Goal: Task Accomplishment & Management: Manage account settings

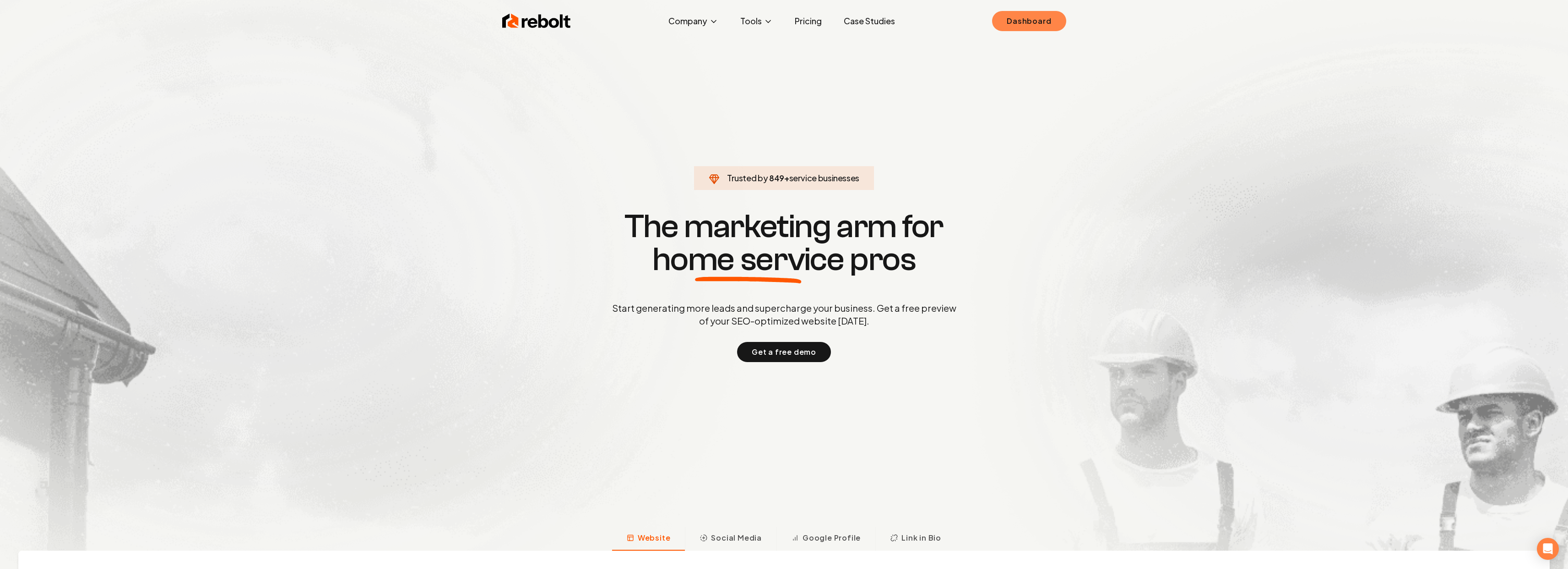
click at [1043, 23] on link "Dashboard" at bounding box center [1029, 21] width 74 height 21
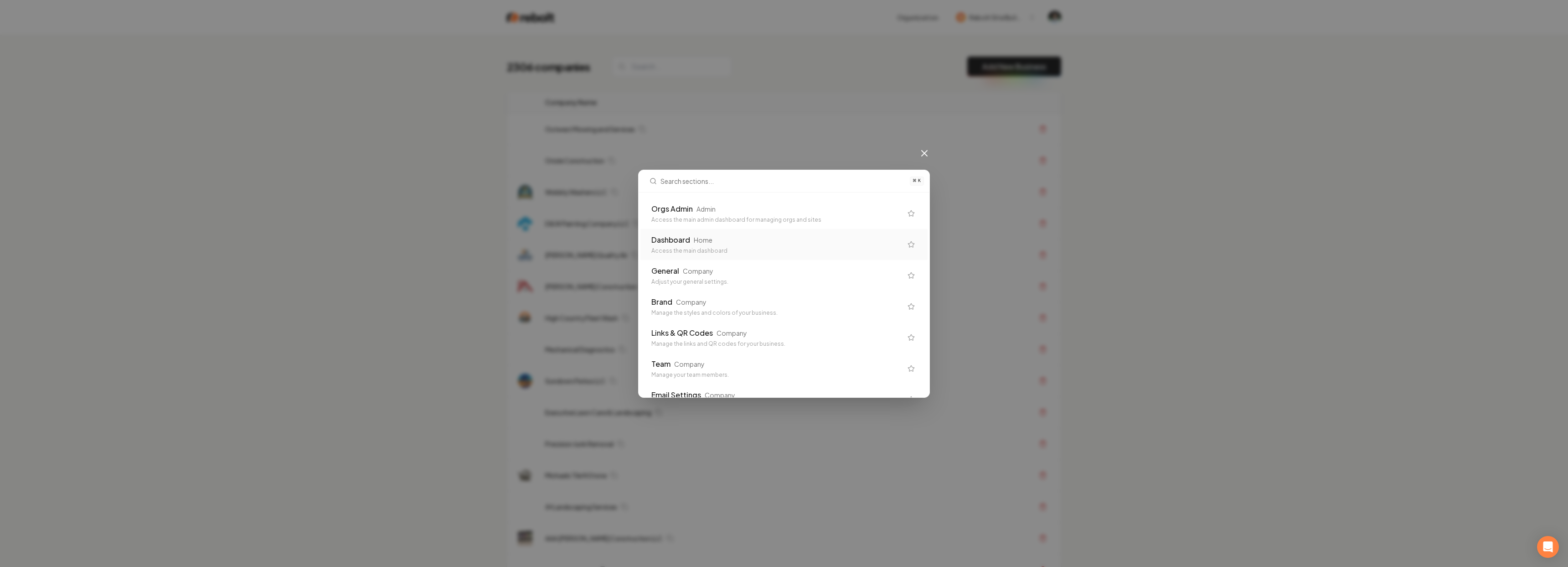
click at [733, 221] on div "Access the main admin dashboard for managing orgs and sites" at bounding box center [777, 220] width 251 height 7
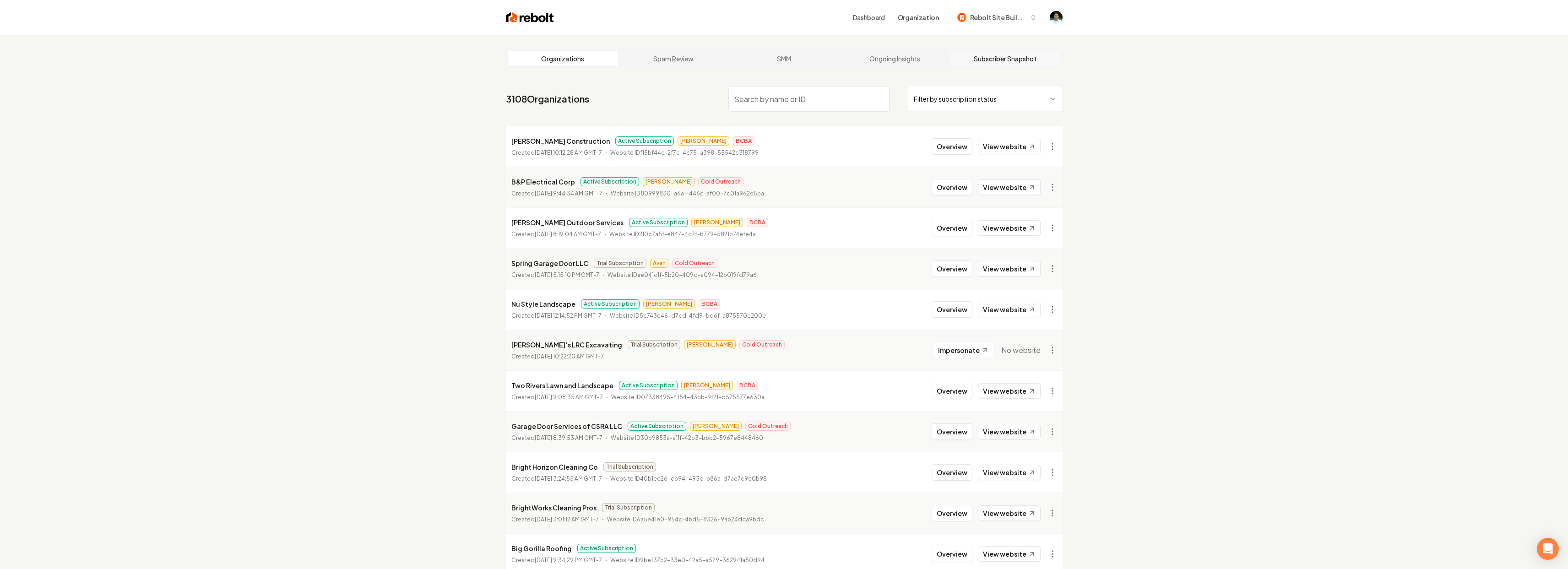
click at [1014, 56] on link "Subscriber Snapshot" at bounding box center [1005, 59] width 111 height 15
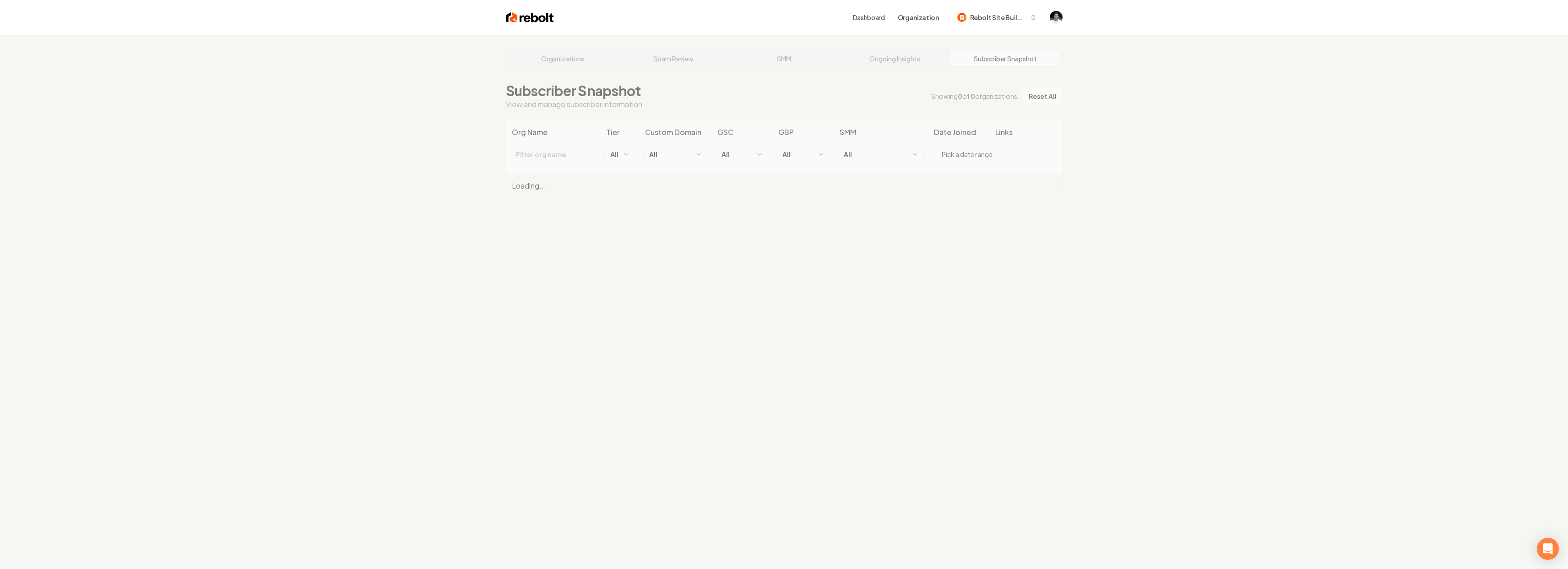
click at [899, 148] on div "Organizations Spam Review SMM Ongoing Insights Subscriber Snapshot Subscriber S…" at bounding box center [784, 319] width 1568 height 569
click at [864, 155] on div "Organizations Spam Review SMM Ongoing Insights Subscriber Snapshot Subscriber S…" at bounding box center [784, 319] width 1568 height 569
click at [878, 157] on div "Organizations Spam Review SMM Ongoing Insights Subscriber Snapshot Subscriber S…" at bounding box center [784, 319] width 1568 height 569
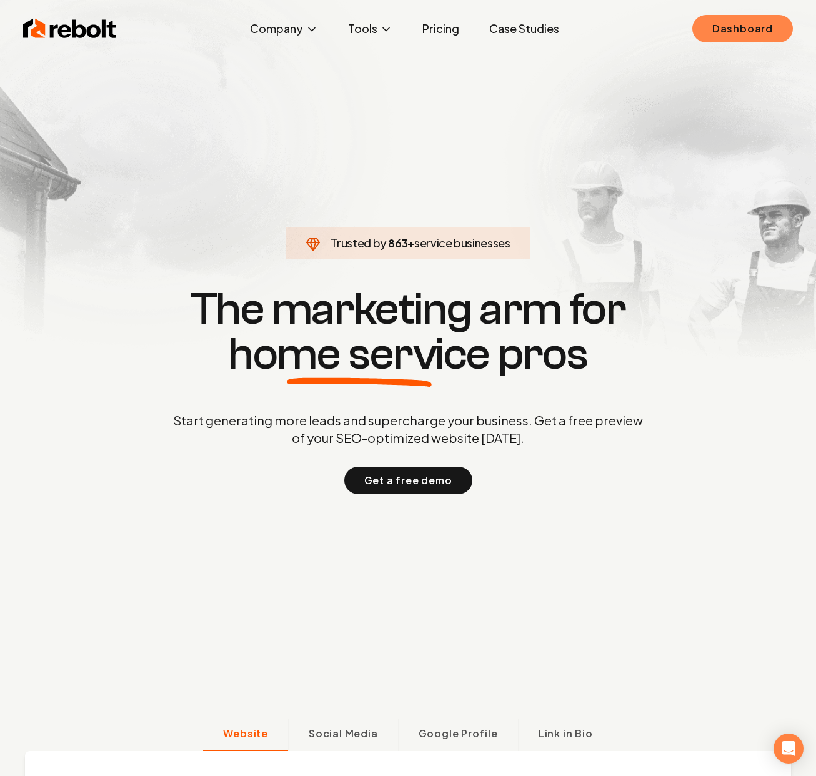
click at [736, 28] on link "Dashboard" at bounding box center [743, 29] width 101 height 28
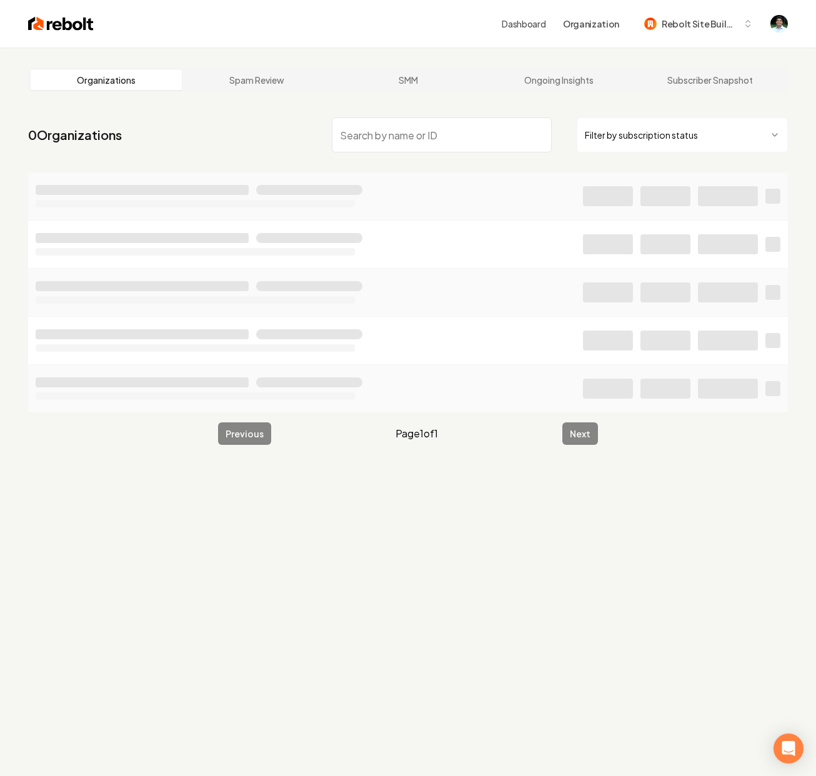
type input "A"
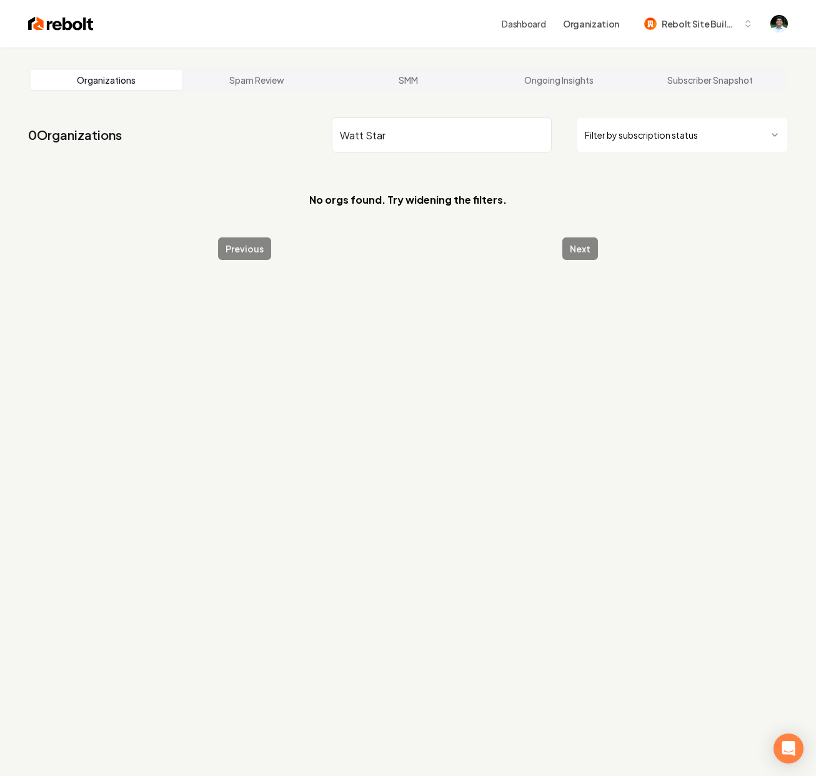
click at [366, 139] on input "Watt Star" at bounding box center [442, 135] width 220 height 35
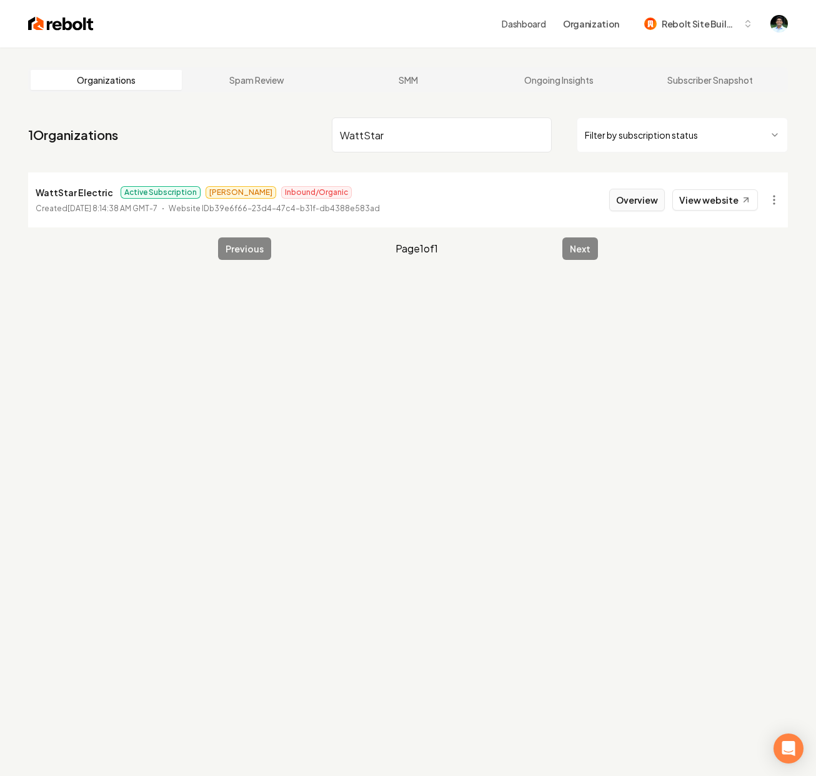
type input "WattStar"
click at [635, 204] on button "Overview" at bounding box center [637, 200] width 56 height 23
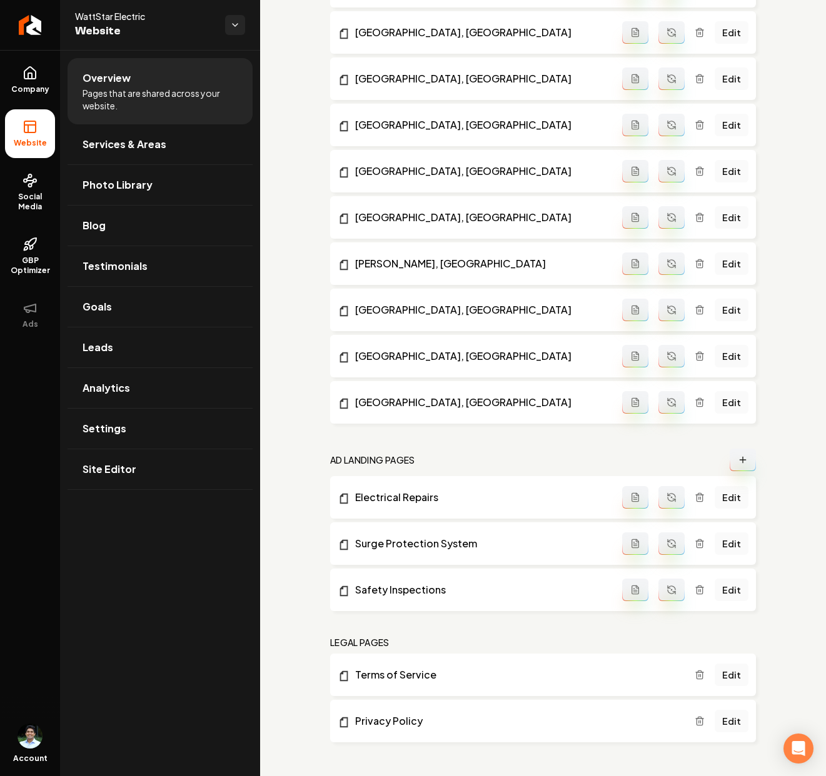
scroll to position [1372, 0]
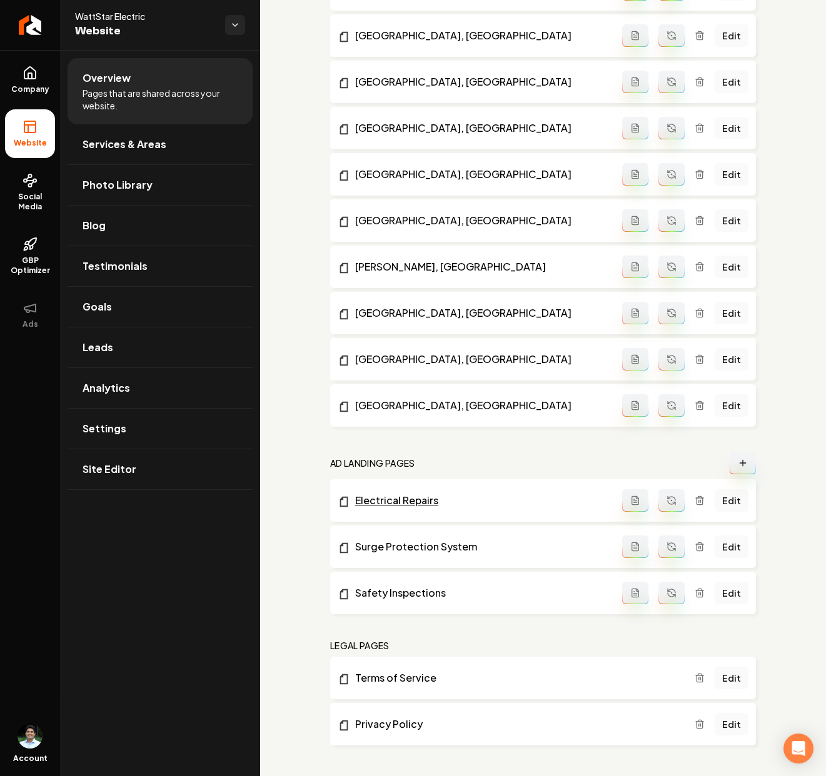
click at [386, 501] on link "Electrical Repairs" at bounding box center [480, 500] width 284 height 15
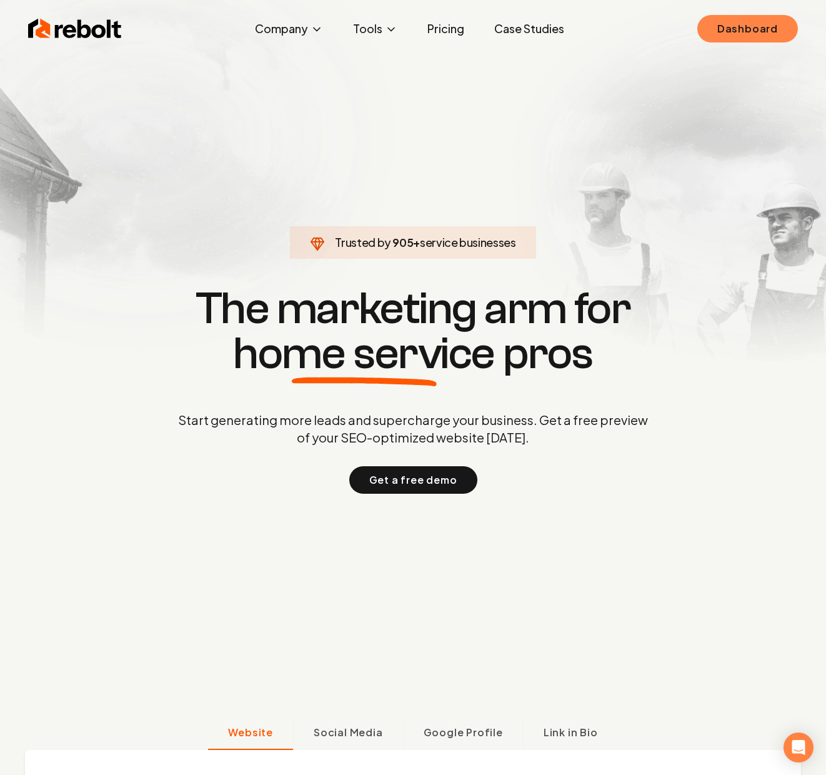
click at [778, 37] on link "Dashboard" at bounding box center [748, 29] width 101 height 28
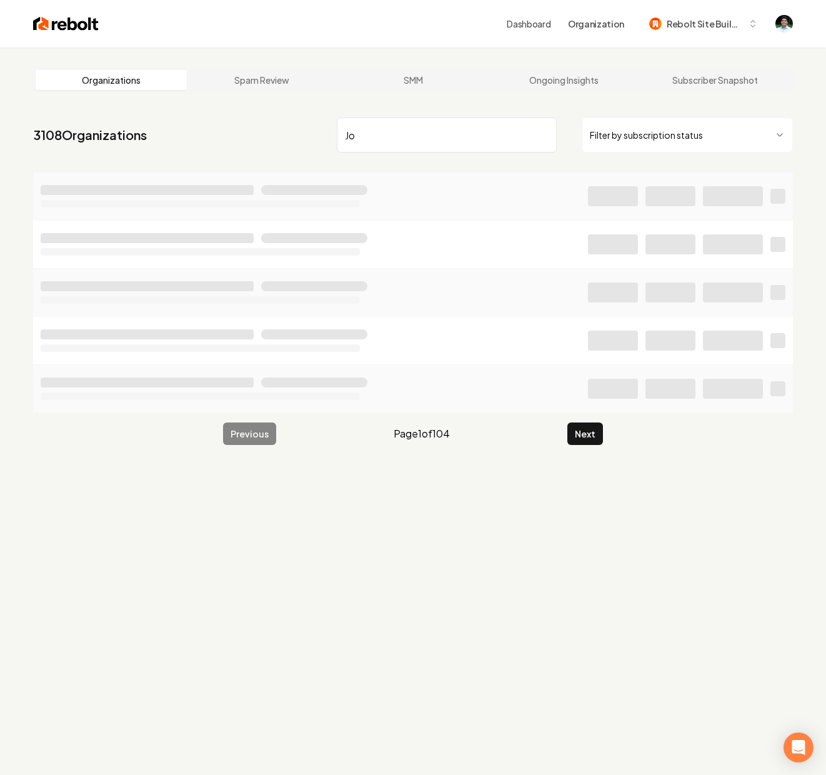
type input "J"
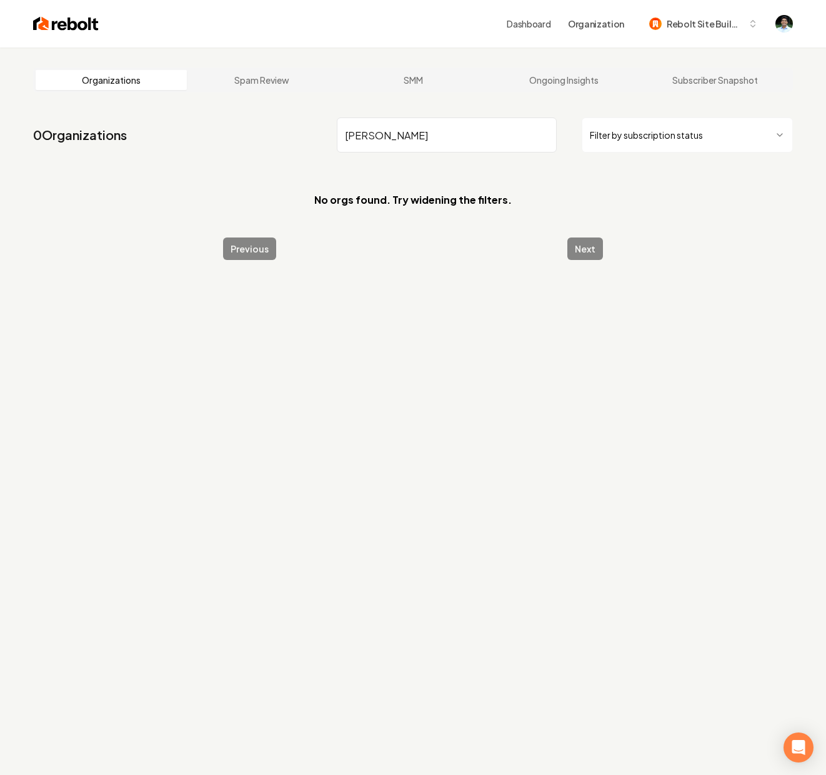
type input "JJ Digs"
click at [448, 135] on input "JJ Digs" at bounding box center [447, 135] width 220 height 35
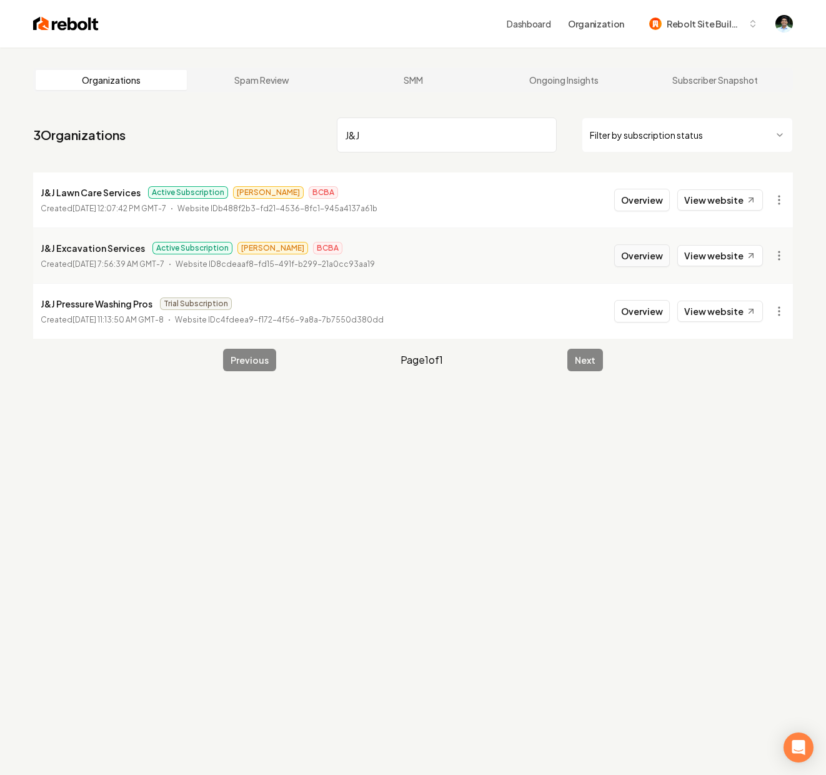
type input "J&J"
click at [643, 256] on button "Overview" at bounding box center [642, 255] width 56 height 23
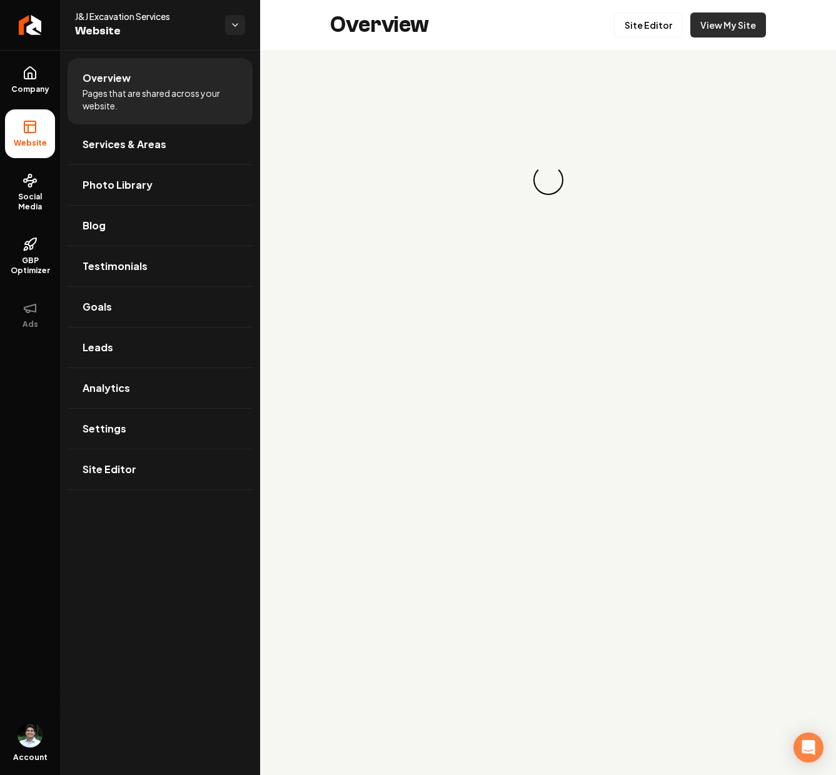
click at [733, 22] on link "View My Site" at bounding box center [728, 25] width 76 height 25
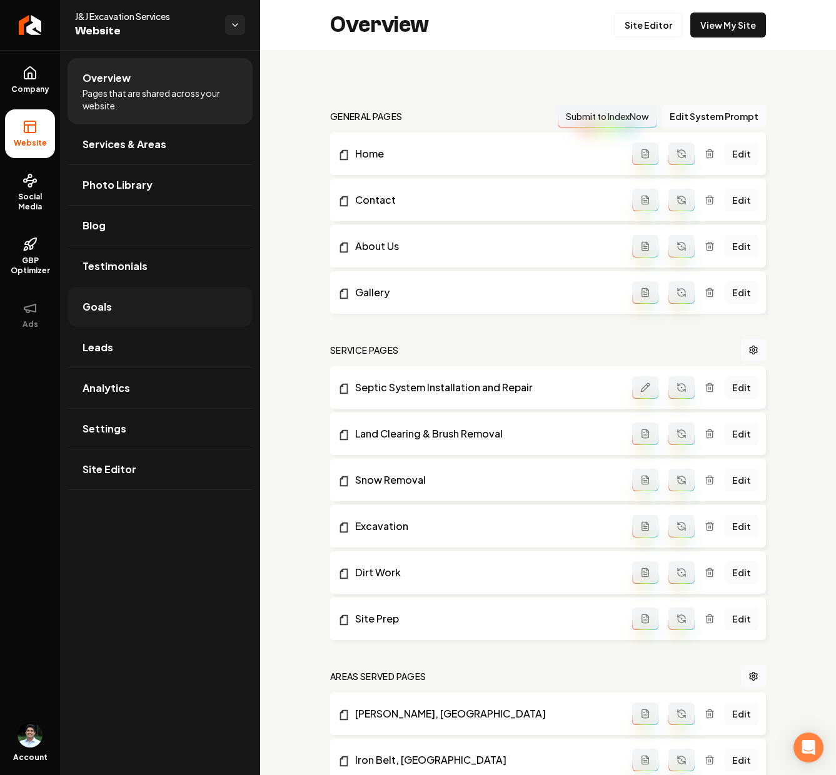
click at [129, 315] on link "Goals" at bounding box center [160, 307] width 185 height 40
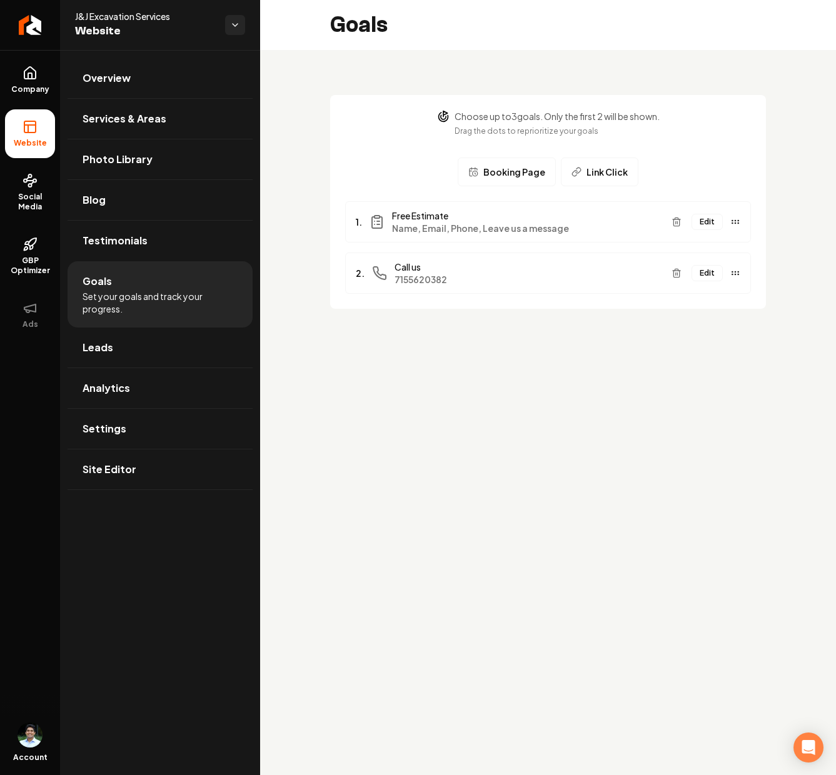
click at [702, 275] on button "Edit" at bounding box center [706, 273] width 31 height 16
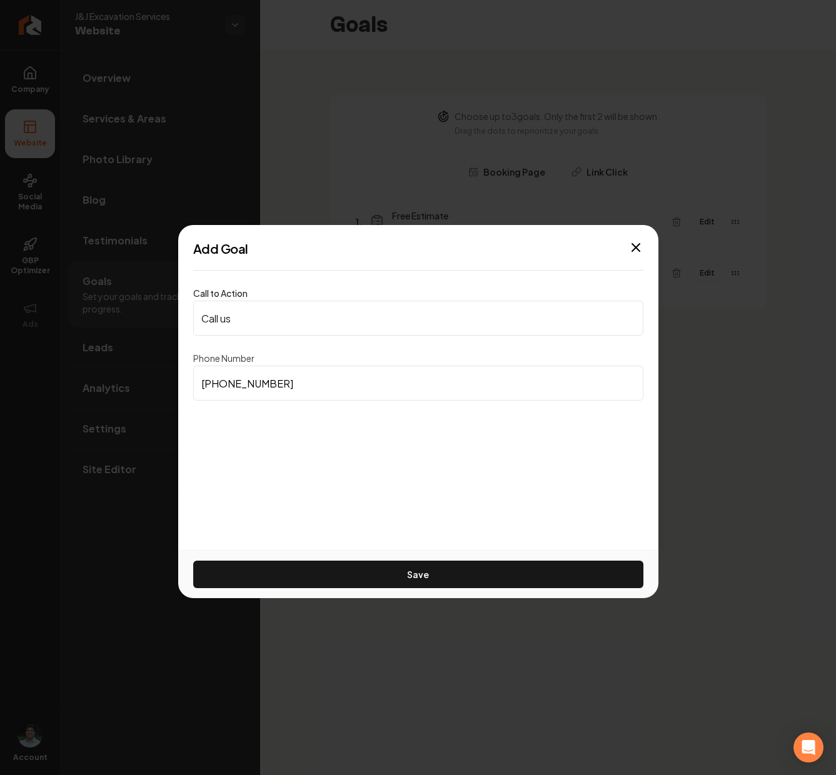
click at [286, 373] on input "[PHONE_NUMBER]" at bounding box center [418, 383] width 450 height 35
paste input
type input "[PHONE_NUMBER]"
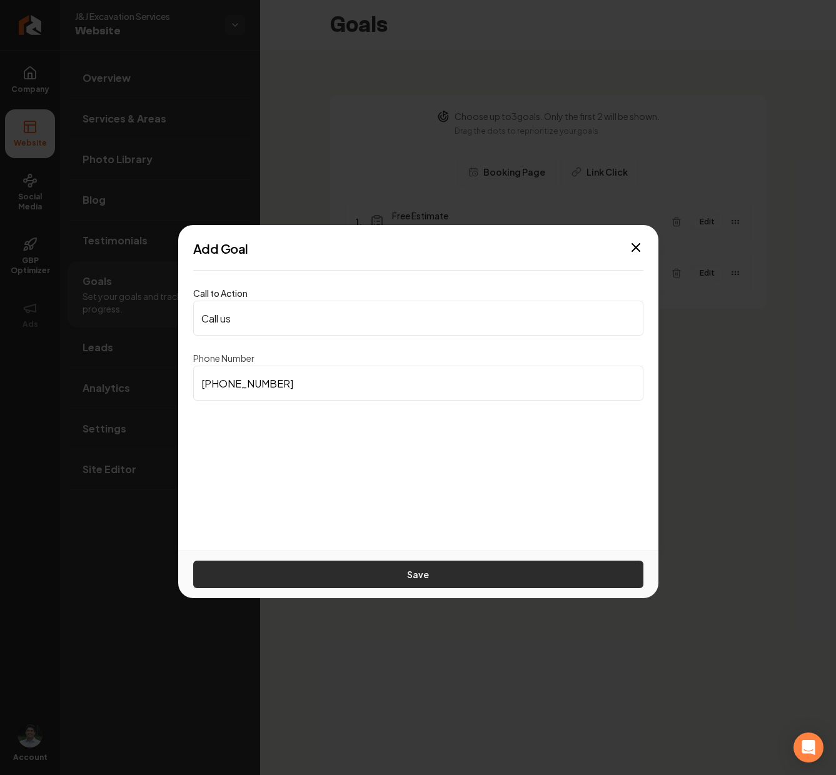
click at [403, 568] on button "Save" at bounding box center [418, 575] width 450 height 28
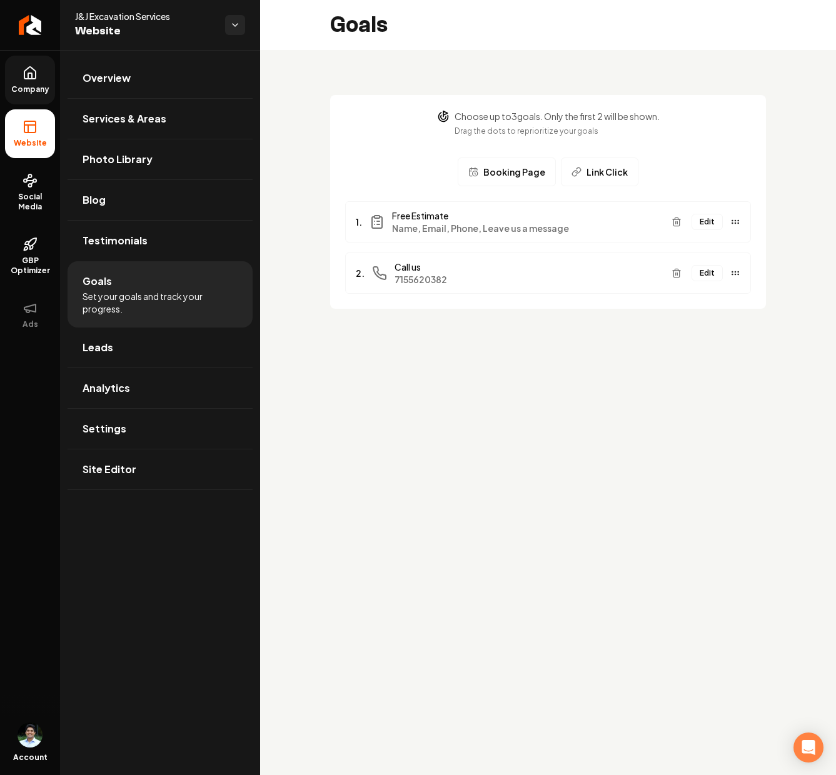
click at [39, 62] on link "Company" at bounding box center [30, 80] width 50 height 49
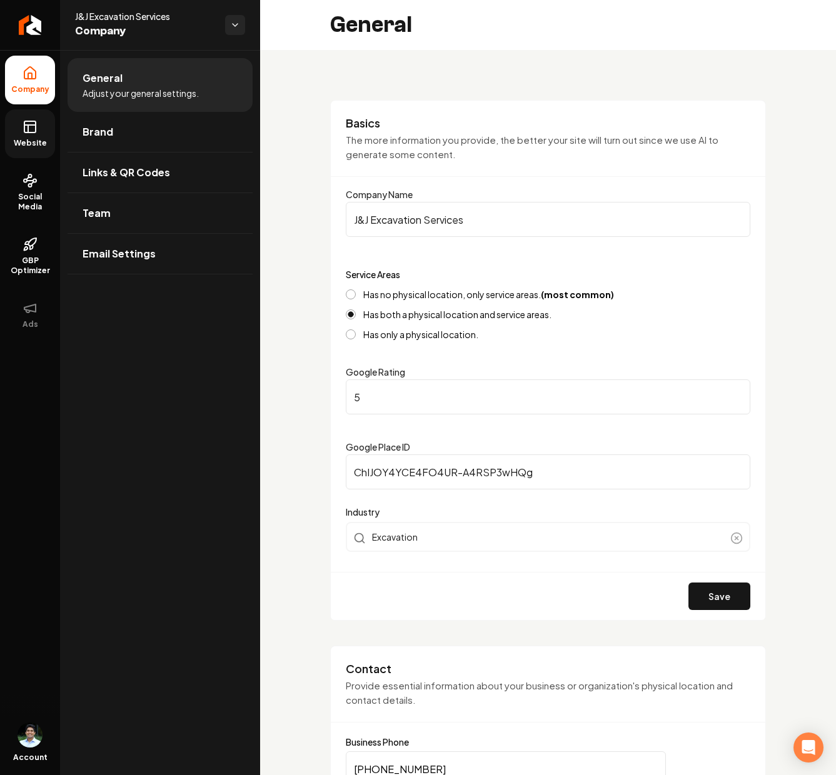
click at [38, 139] on span "Website" at bounding box center [30, 143] width 43 height 10
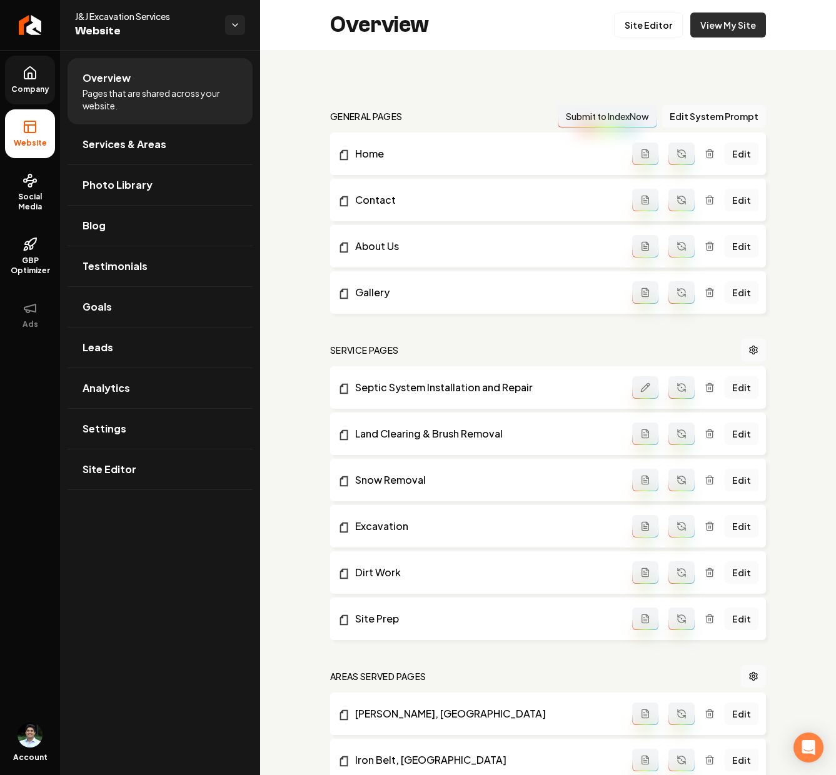
click at [723, 21] on link "View My Site" at bounding box center [728, 25] width 76 height 25
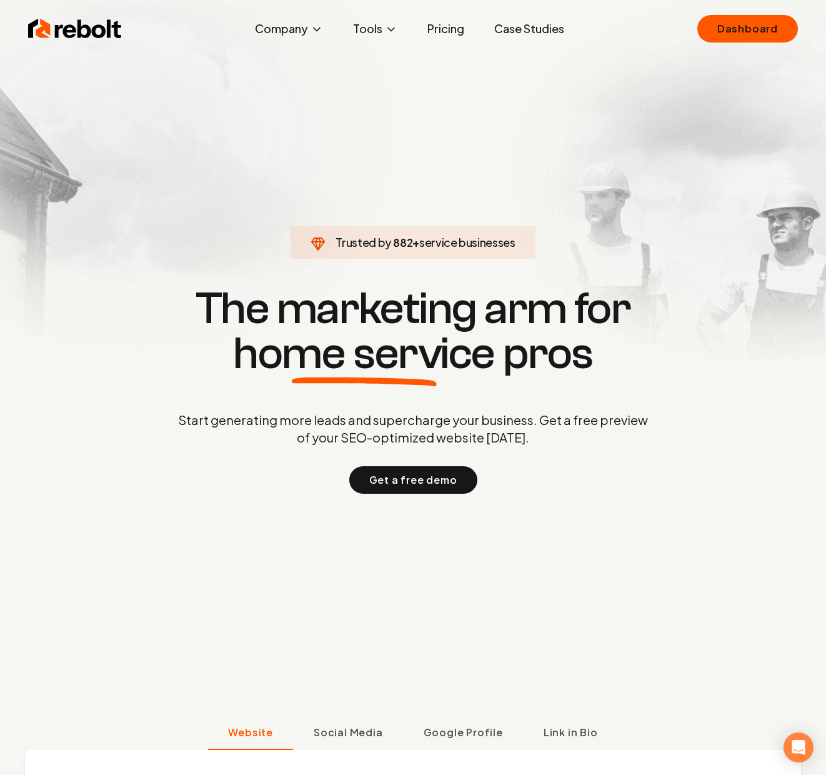
click at [796, 36] on ul "Dashboard" at bounding box center [748, 29] width 101 height 28
click at [754, 37] on link "Dashboard" at bounding box center [748, 29] width 101 height 28
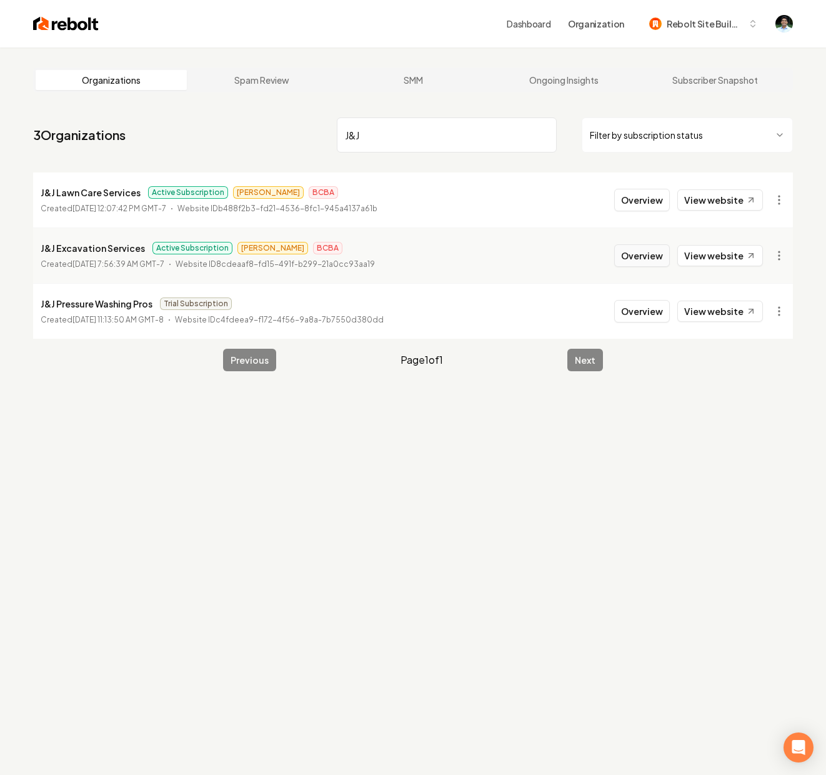
type input "J&J"
click at [666, 256] on button "Overview" at bounding box center [642, 255] width 56 height 23
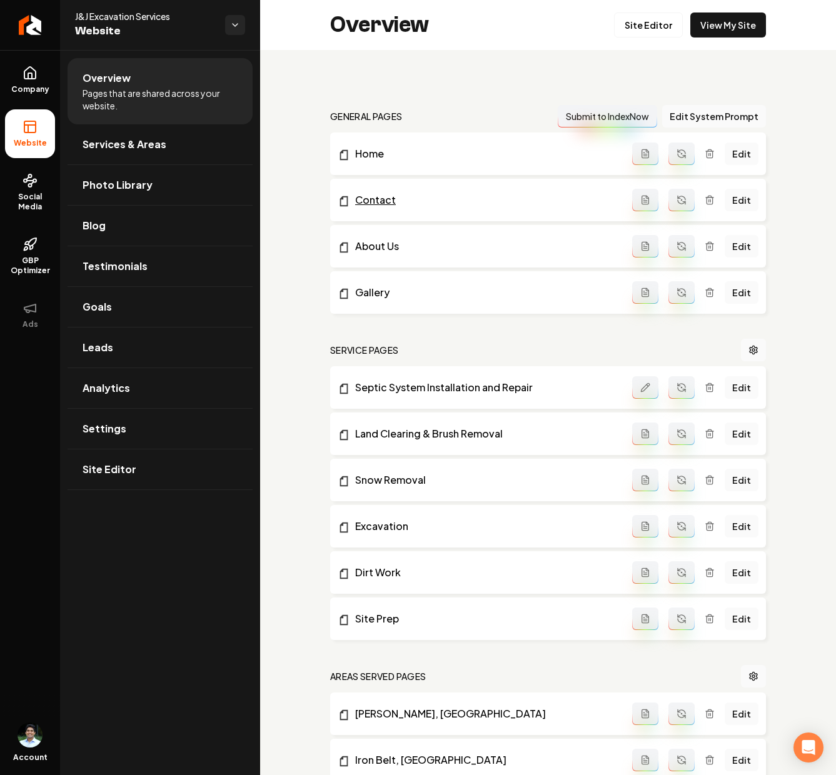
click at [384, 201] on link "Contact" at bounding box center [485, 200] width 294 height 15
click at [33, 63] on link "Company" at bounding box center [30, 80] width 50 height 49
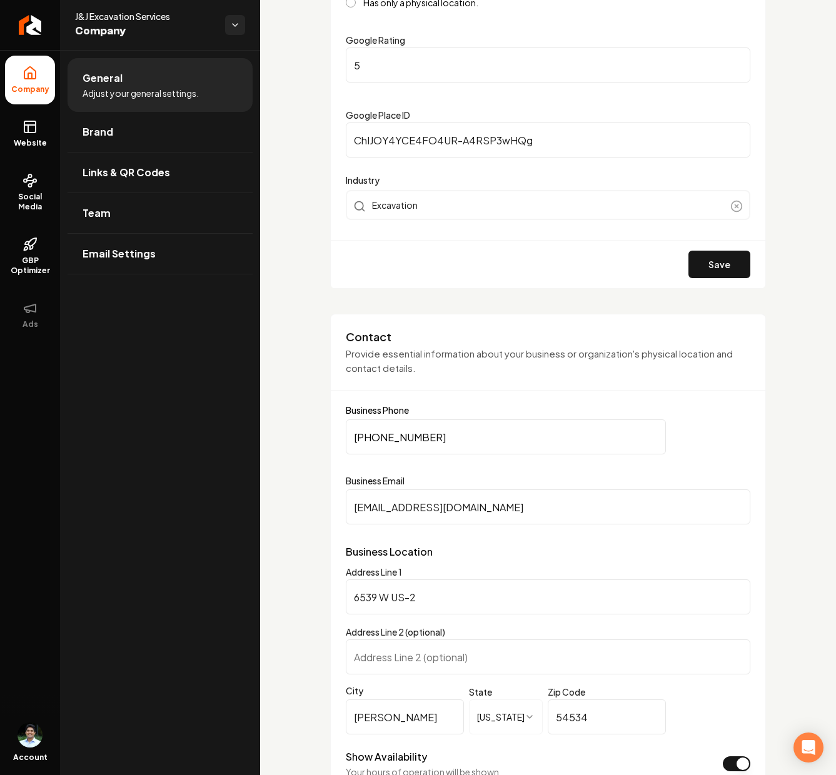
scroll to position [333, 0]
click at [423, 418] on form "**********" at bounding box center [548, 753] width 404 height 696
click at [421, 426] on input "[PHONE_NUMBER]" at bounding box center [506, 436] width 320 height 35
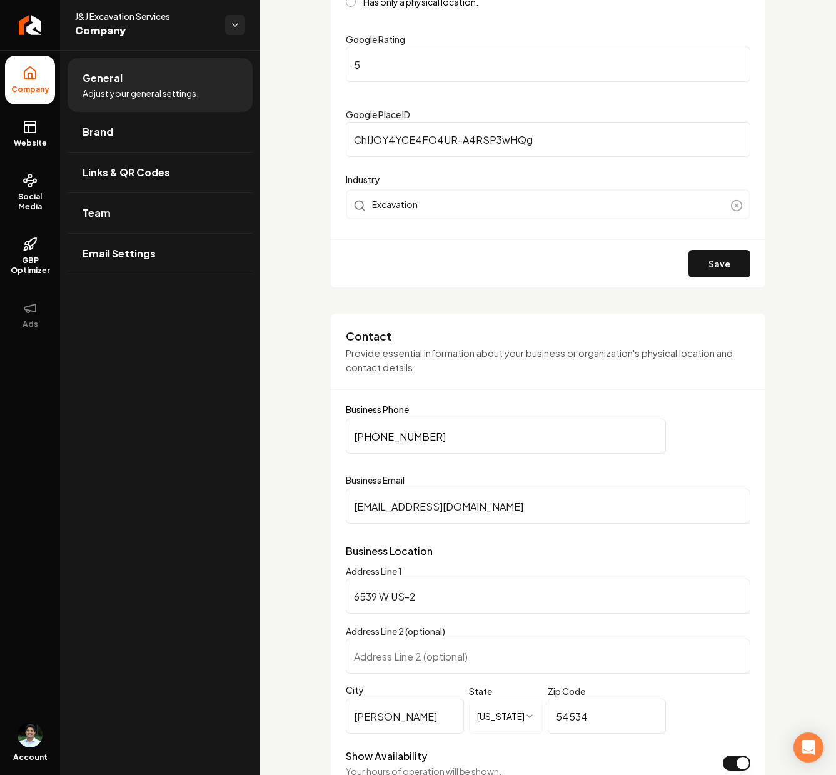
paste input "562-0382"
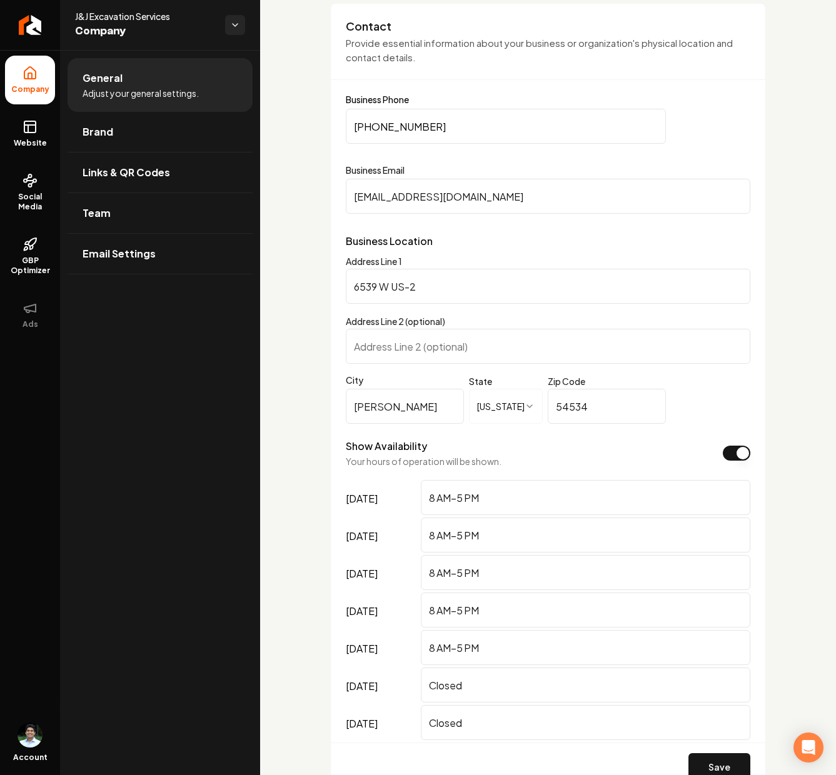
scroll to position [722, 0]
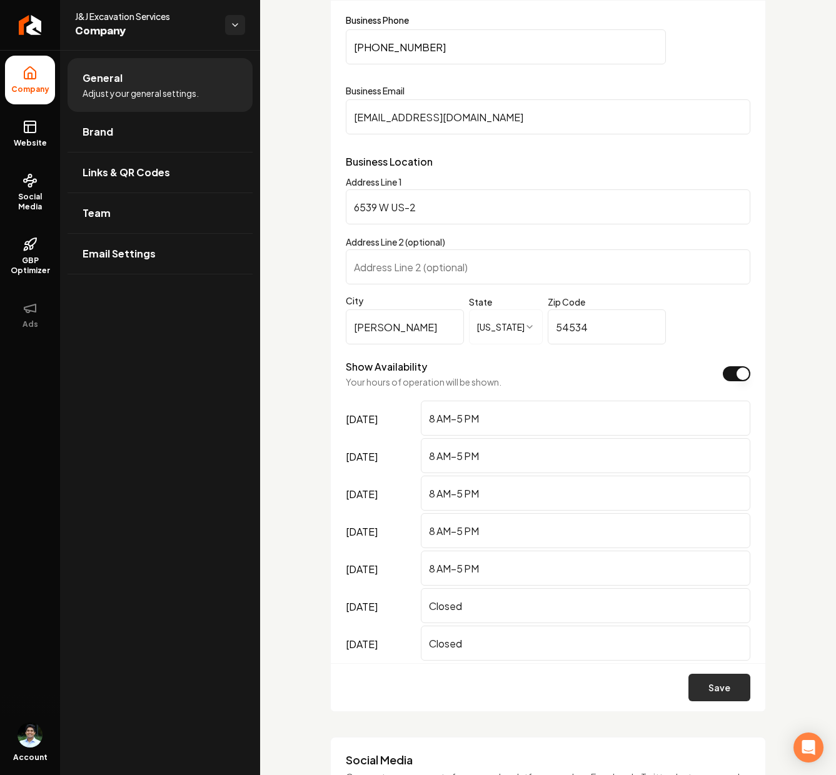
type input "[PHONE_NUMBER]"
click at [715, 678] on button "Save" at bounding box center [719, 688] width 62 height 28
click at [720, 686] on button "Save" at bounding box center [719, 688] width 62 height 28
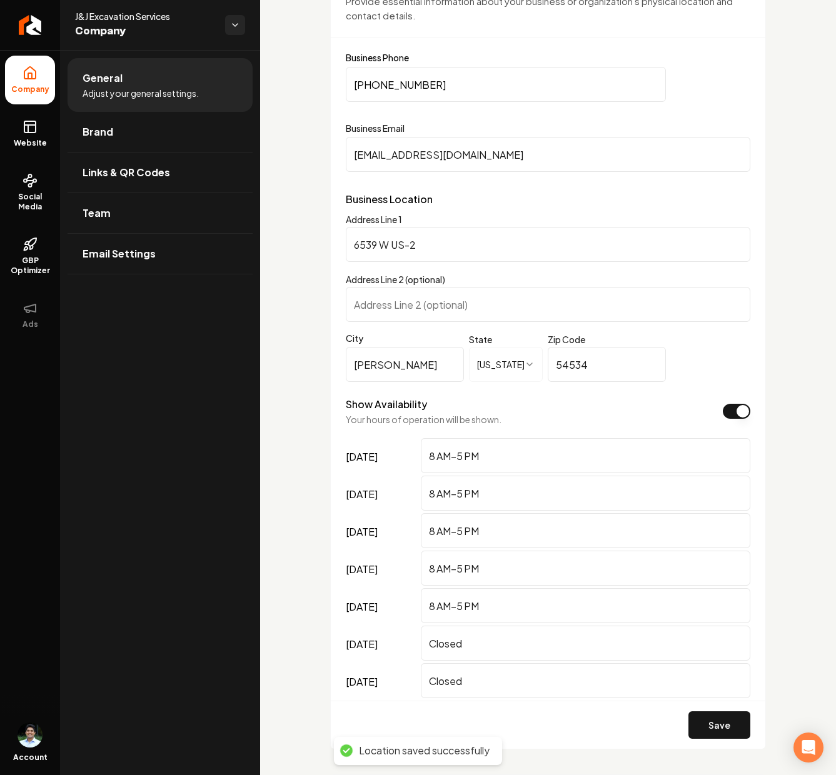
scroll to position [683, 0]
